Goal: Check status: Check status

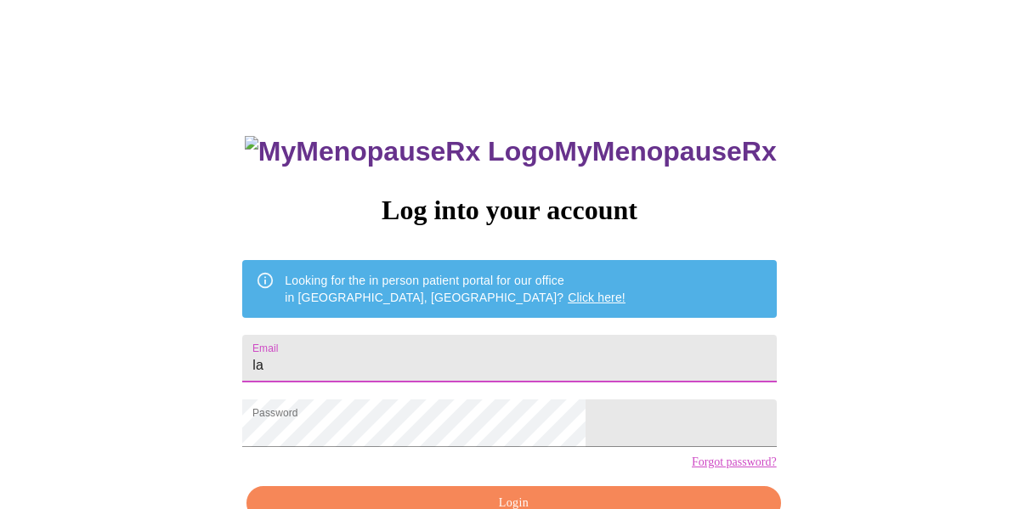
type input "[EMAIL_ADDRESS][DOMAIN_NAME]"
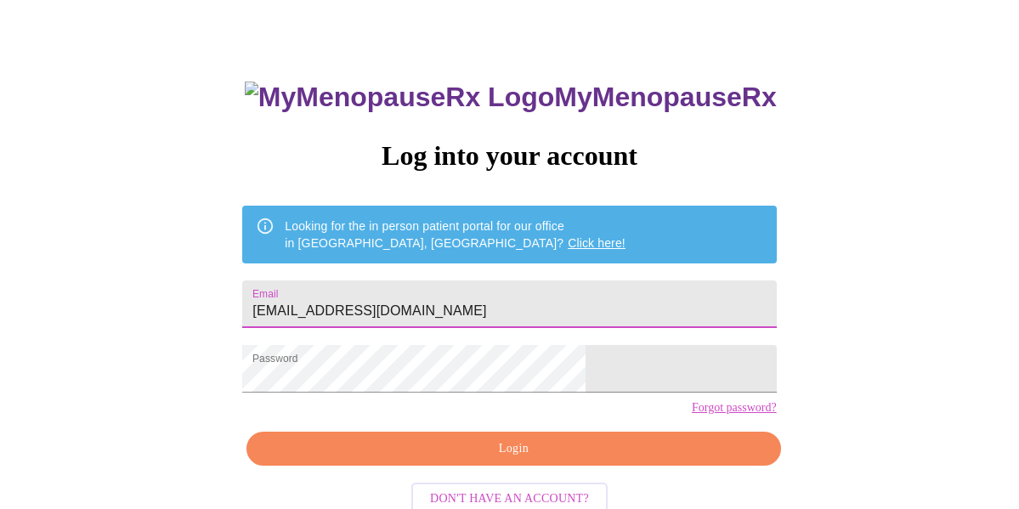
scroll to position [97, 0]
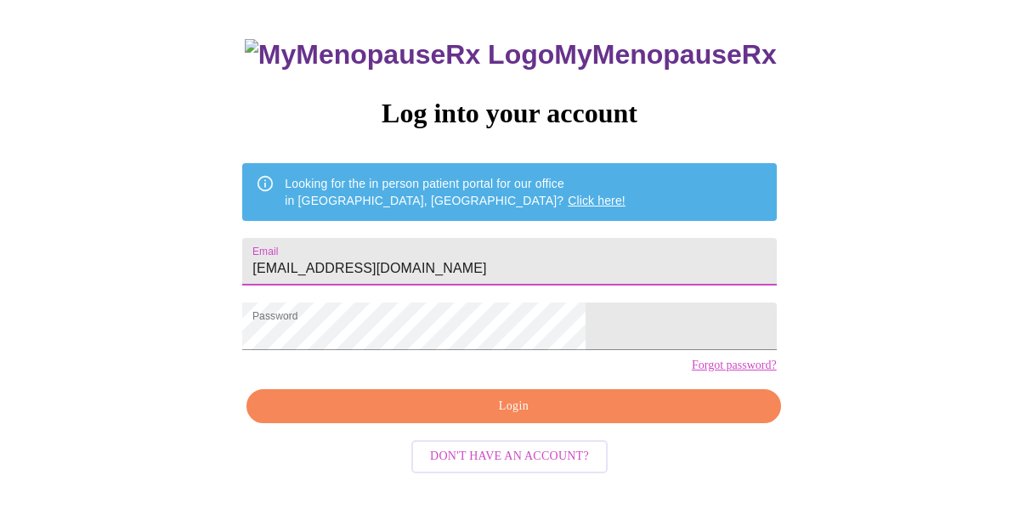
click at [473, 417] on span "Login" at bounding box center [513, 406] width 495 height 21
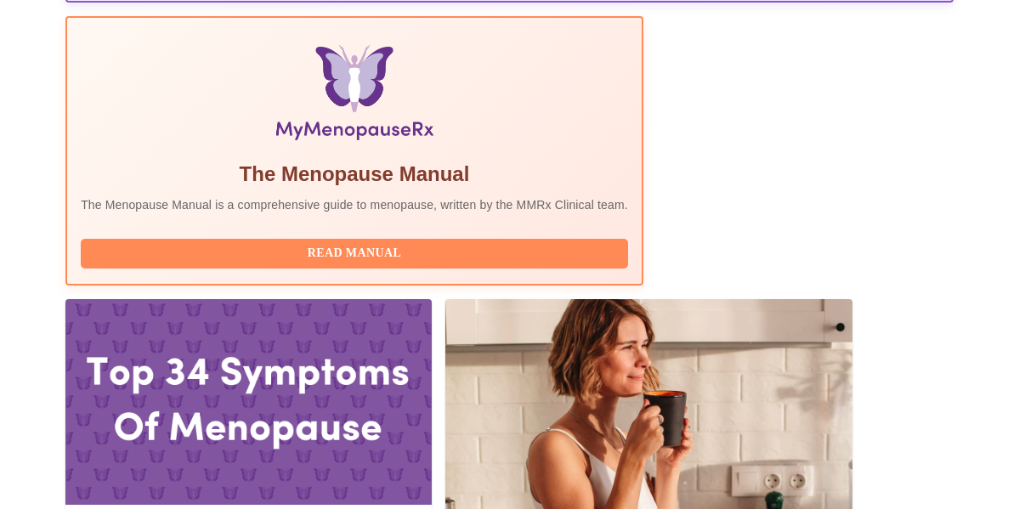
scroll to position [549, 0]
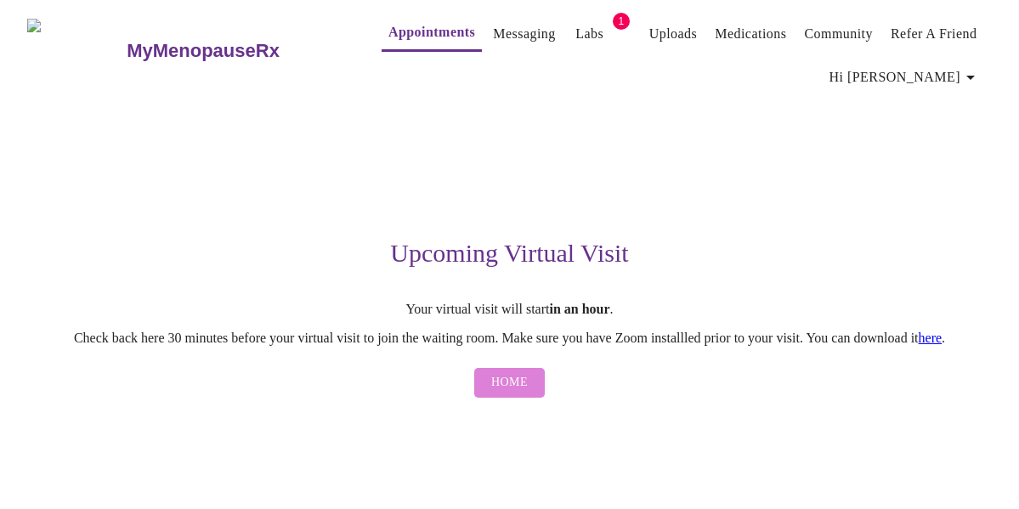
click at [514, 388] on span "Home" at bounding box center [509, 382] width 37 height 21
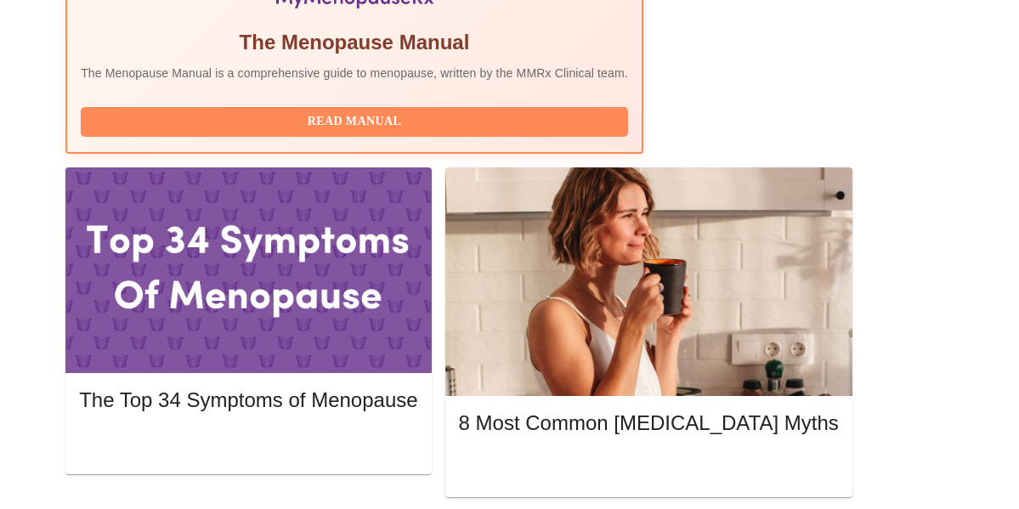
scroll to position [686, 0]
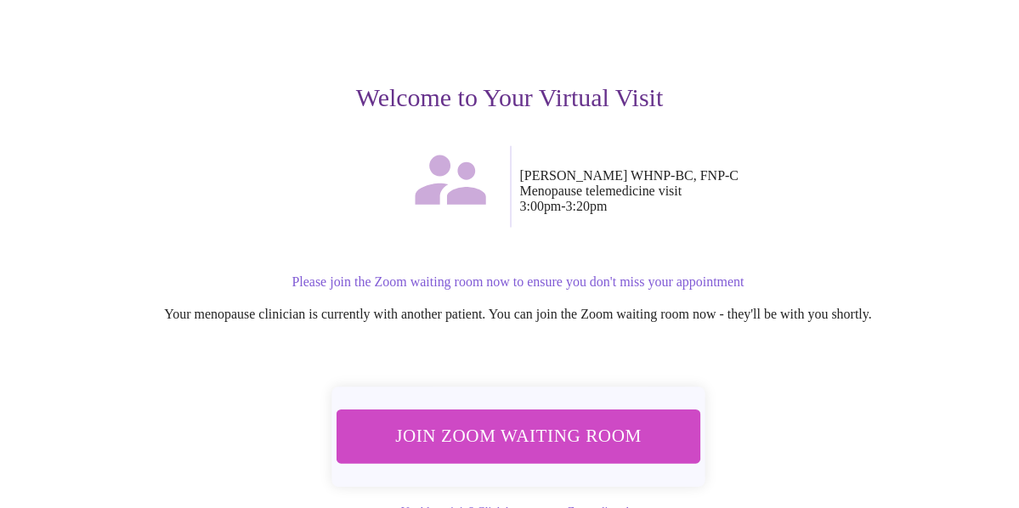
scroll to position [214, 0]
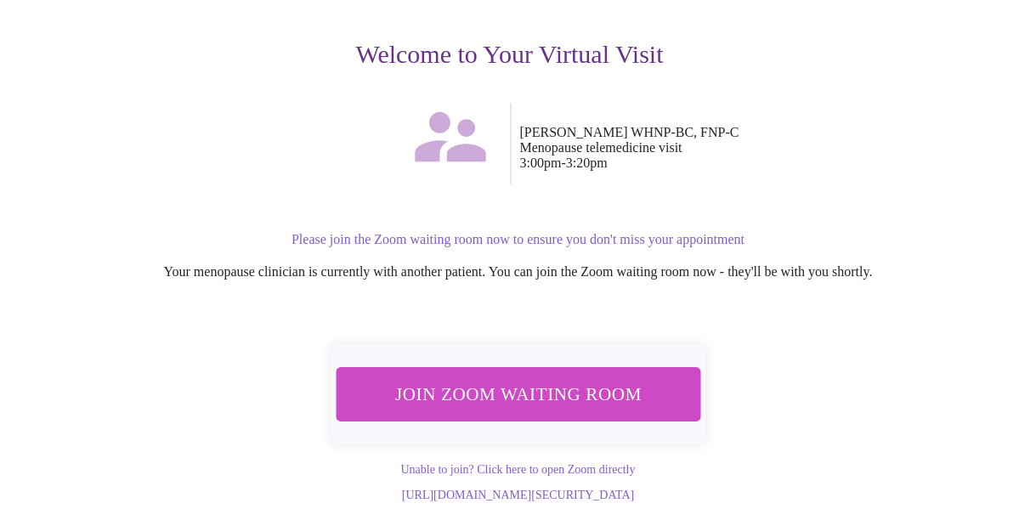
click at [538, 379] on span "Join Zoom Waiting Room" at bounding box center [518, 394] width 320 height 31
click at [476, 385] on span "Join Zoom Waiting Room" at bounding box center [518, 393] width 320 height 31
